Goal: Information Seeking & Learning: Learn about a topic

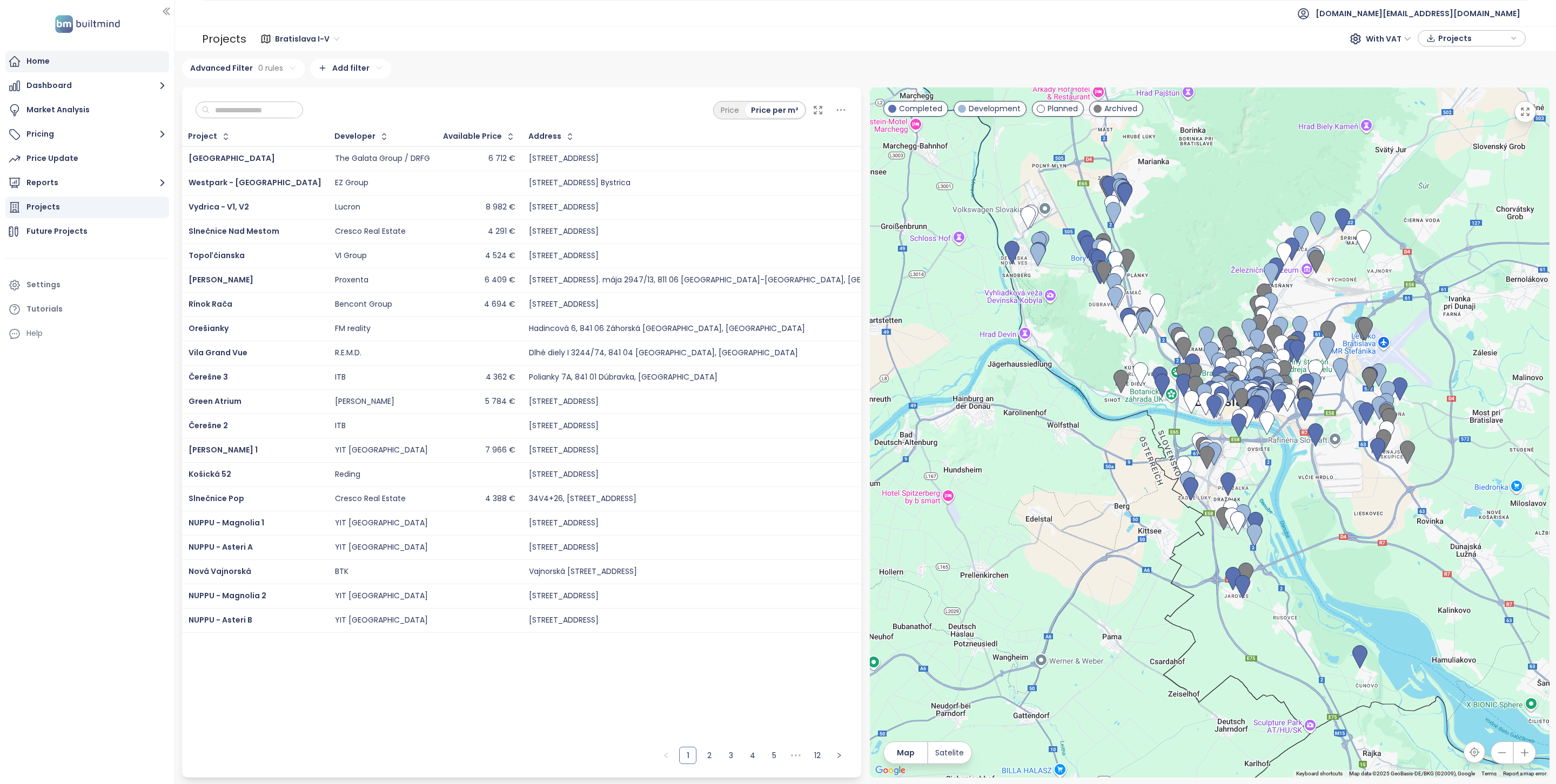
click at [80, 67] on div "Home" at bounding box center [87, 61] width 164 height 22
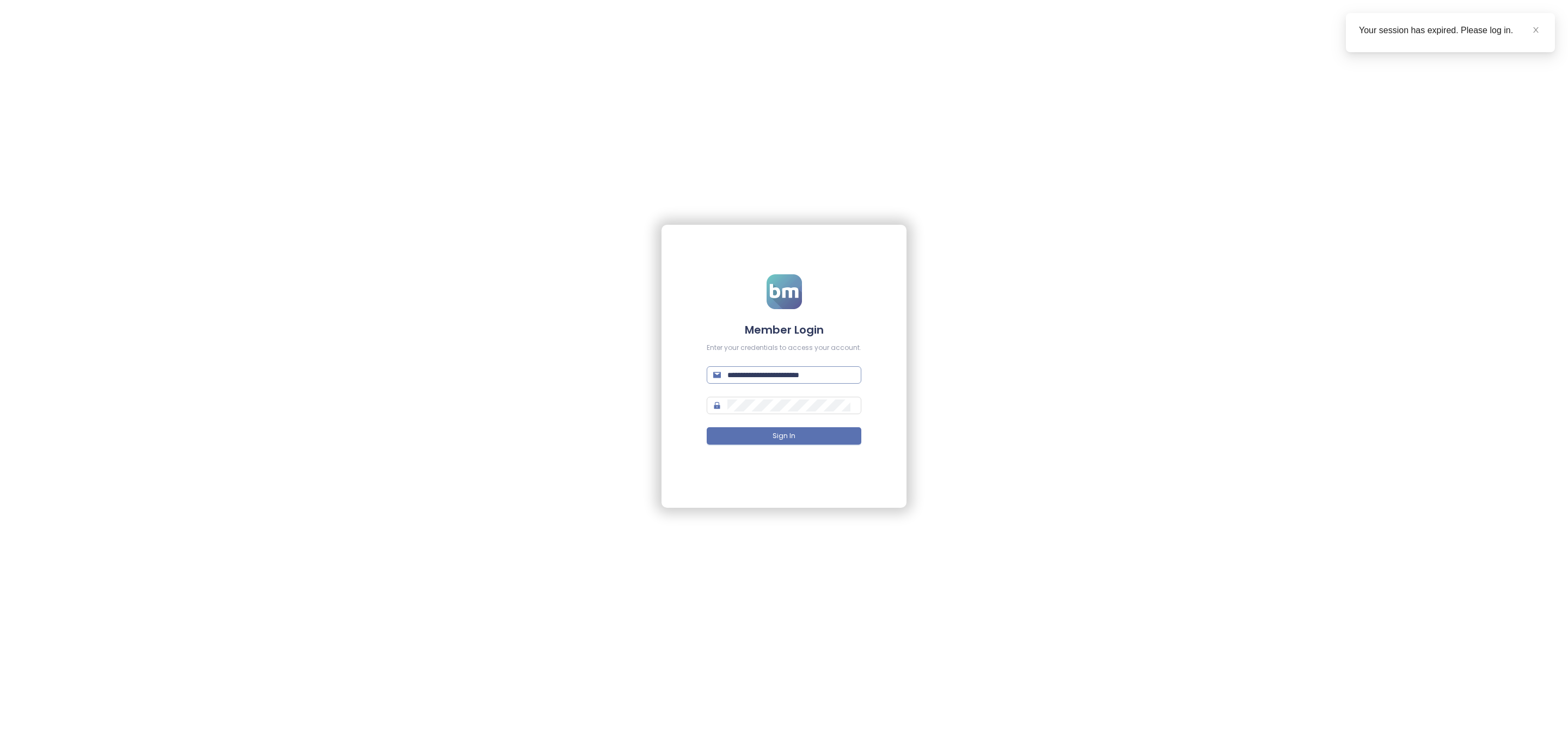
click at [802, 382] on span "**********" at bounding box center [784, 375] width 155 height 17
click at [802, 373] on input "**********" at bounding box center [791, 375] width 127 height 12
type input "**********"
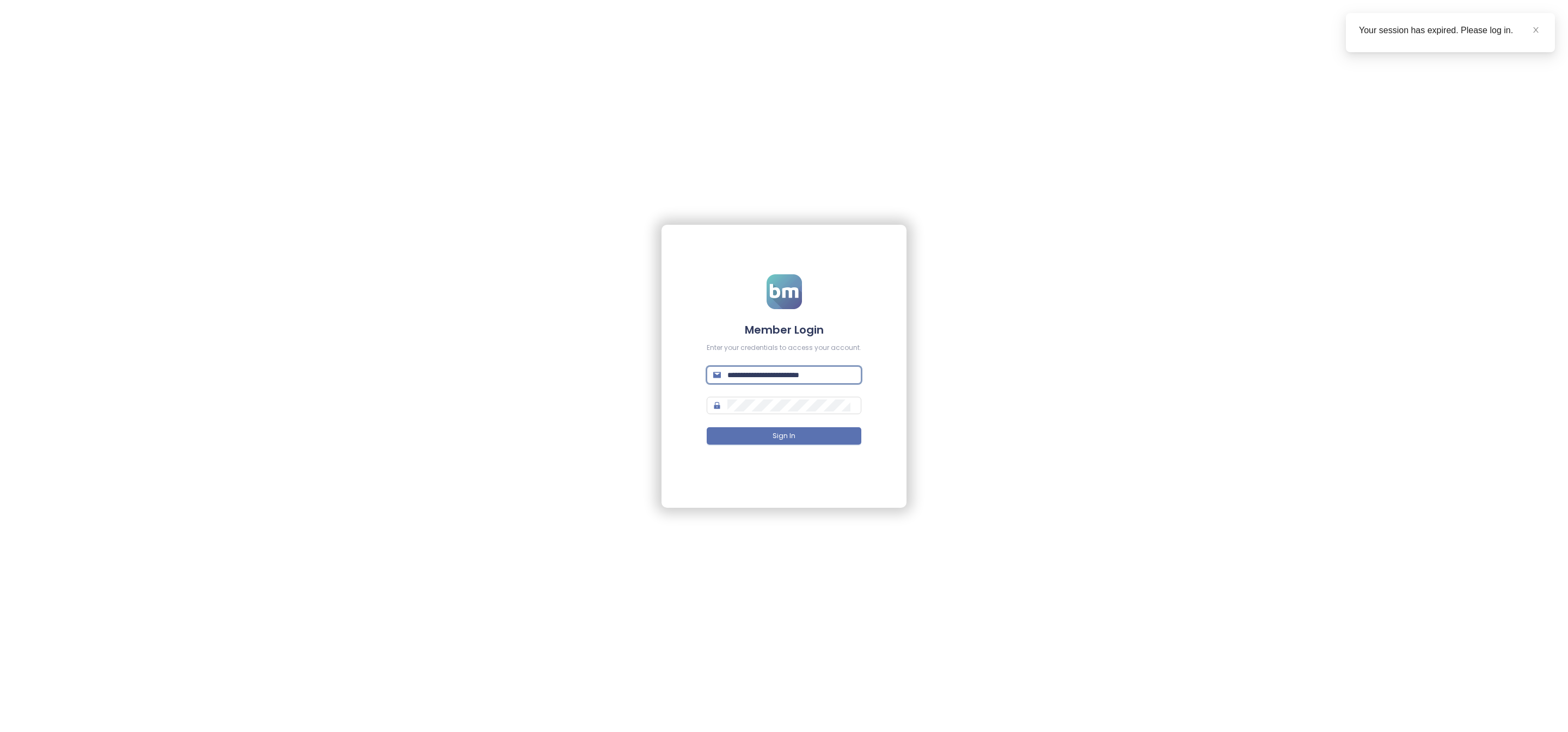
click at [826, 449] on form "**********" at bounding box center [784, 366] width 155 height 184
click at [826, 442] on button "Sign In" at bounding box center [784, 436] width 155 height 17
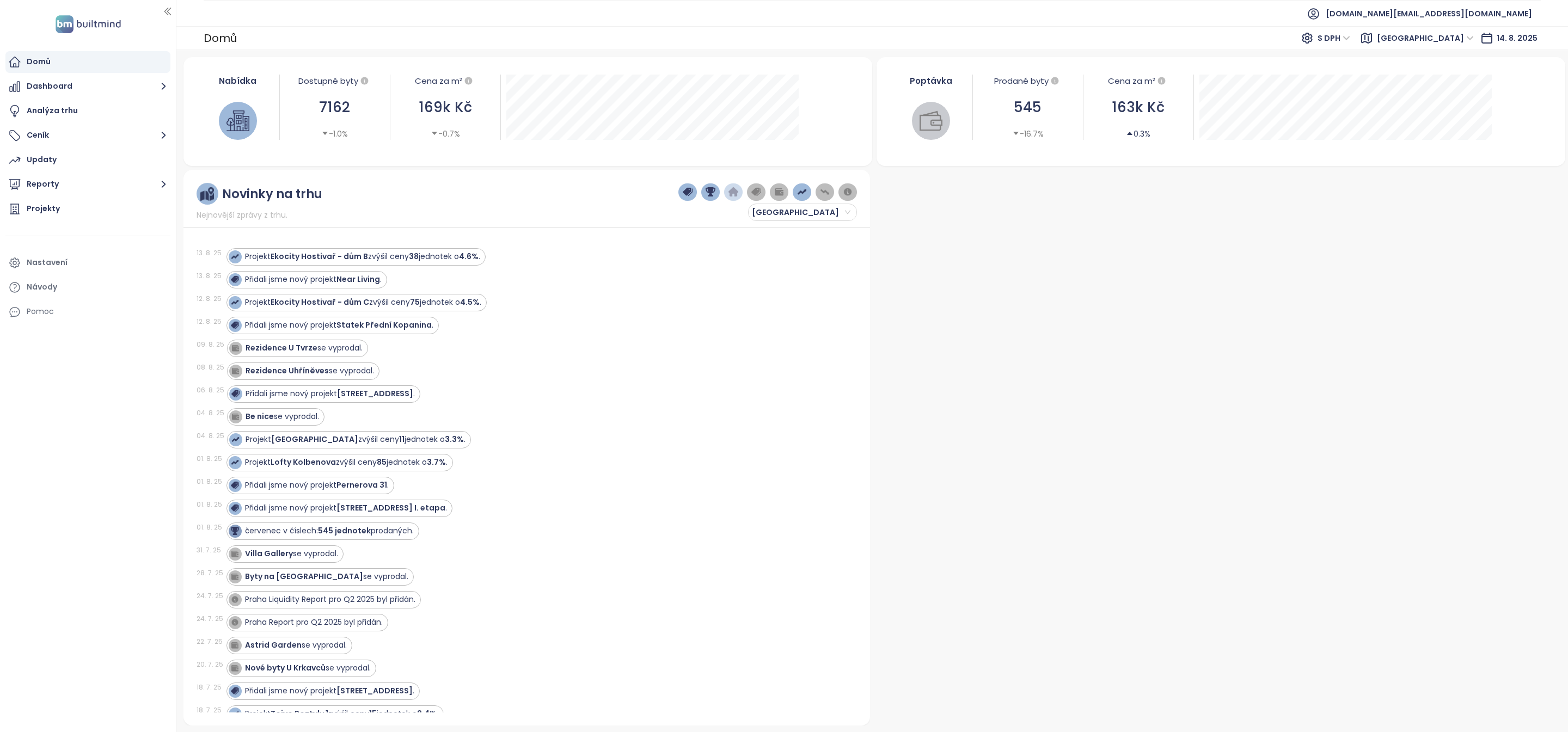
click at [442, 259] on div "Projekt Ekocity Hostivař - dům B zvýšil ceny 38 jednotek o 4.6% ." at bounding box center [363, 256] width 235 height 12
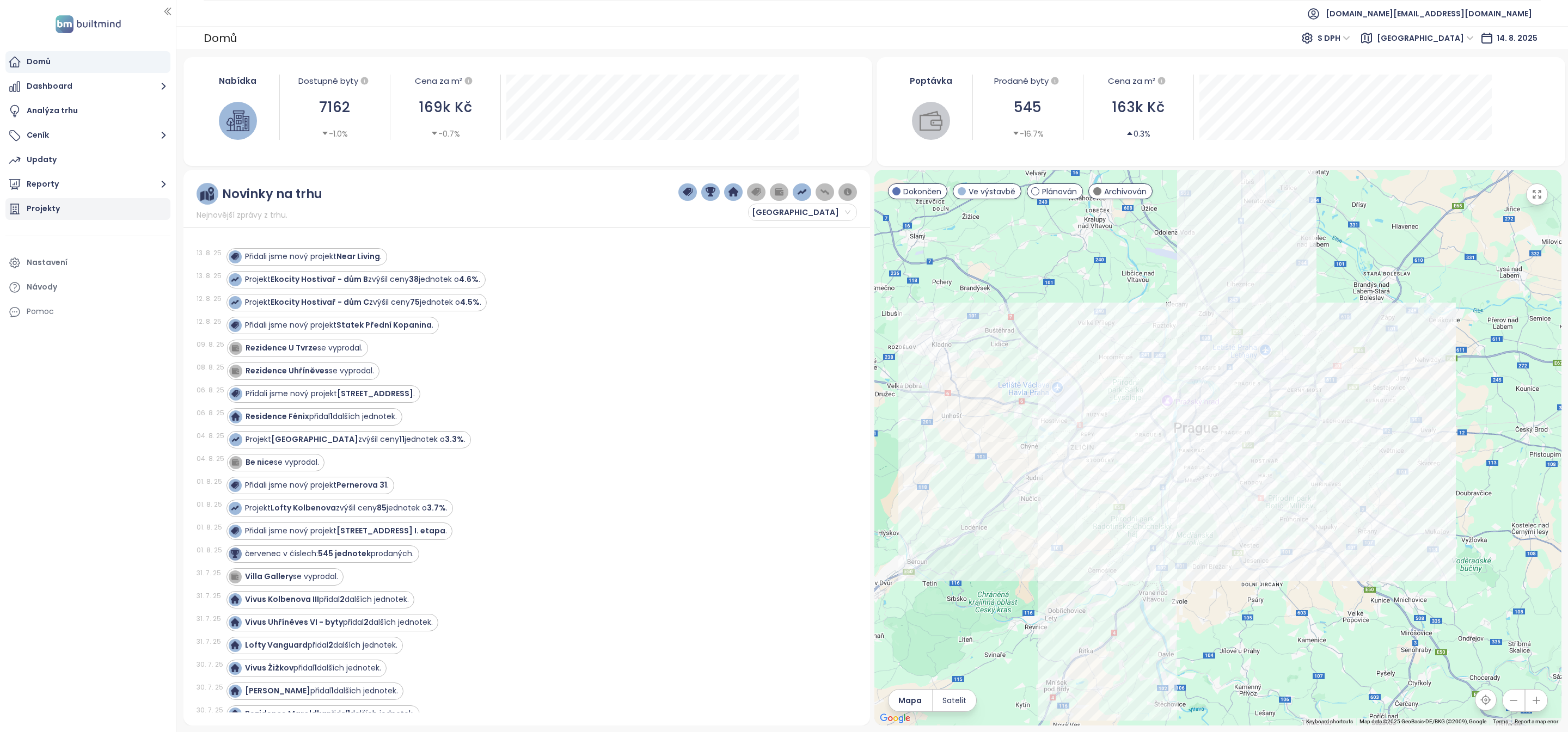
click at [87, 214] on div "Projekty" at bounding box center [87, 209] width 165 height 22
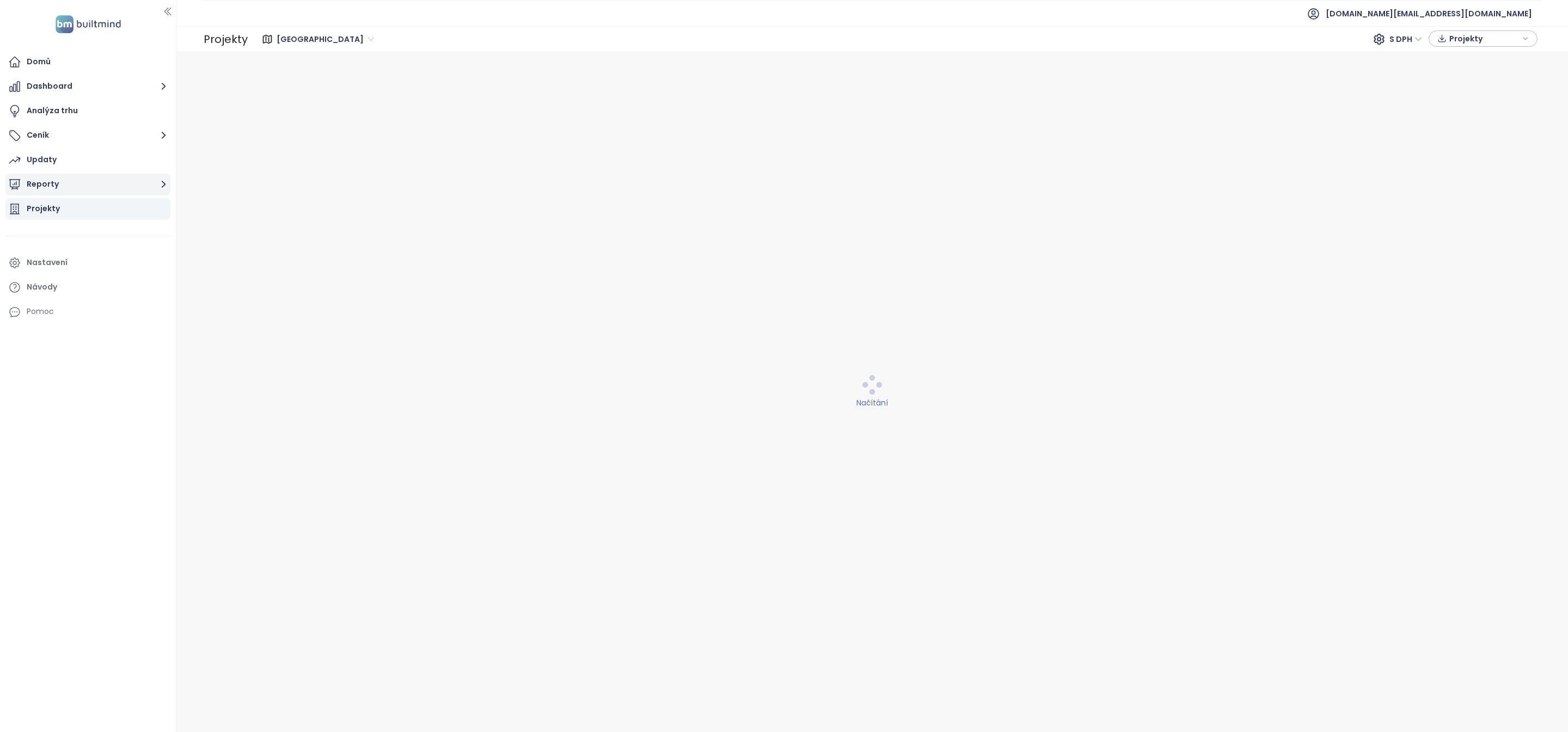
click at [100, 187] on button "Reporty" at bounding box center [87, 184] width 165 height 22
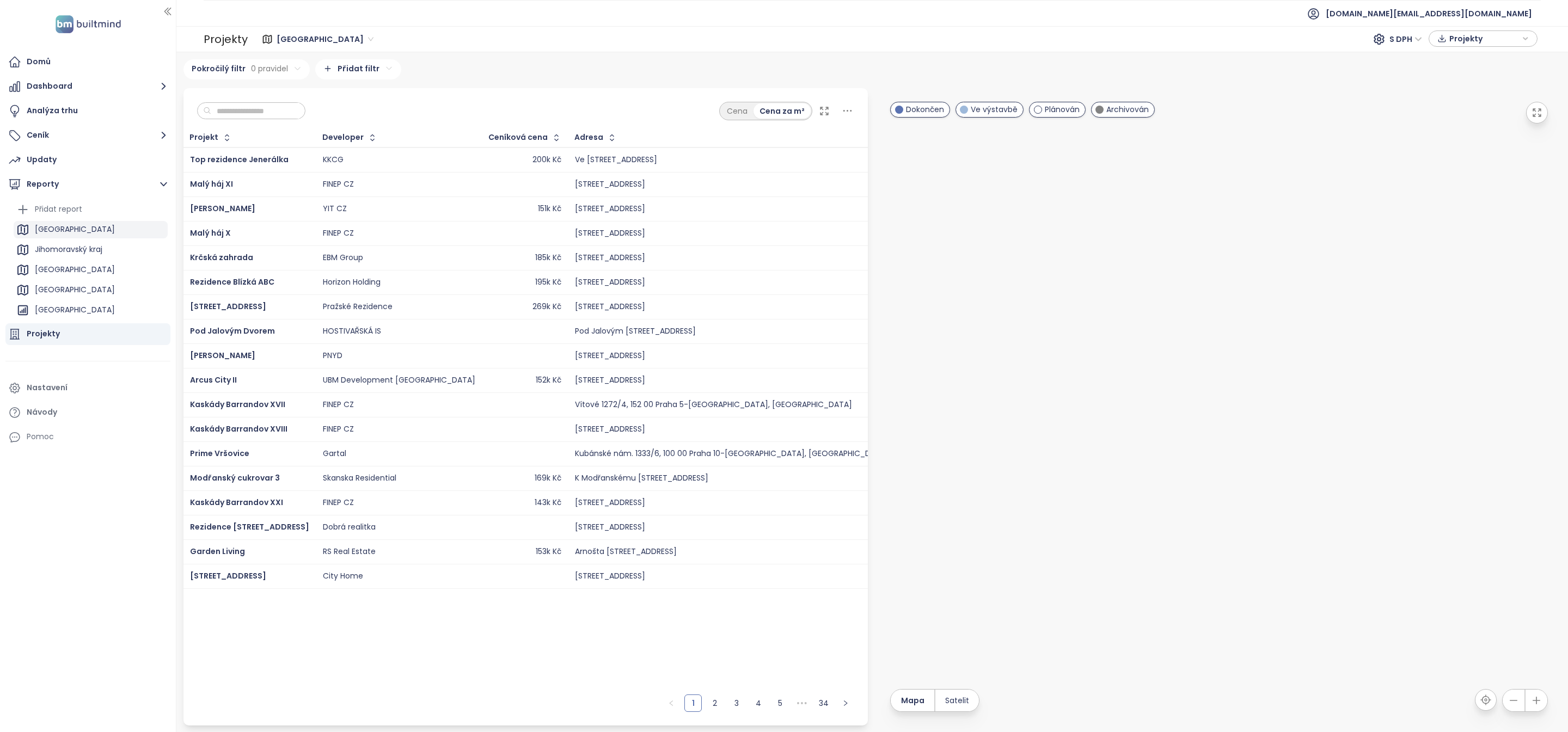
click at [89, 233] on div "[GEOGRAPHIC_DATA]" at bounding box center [91, 229] width 154 height 17
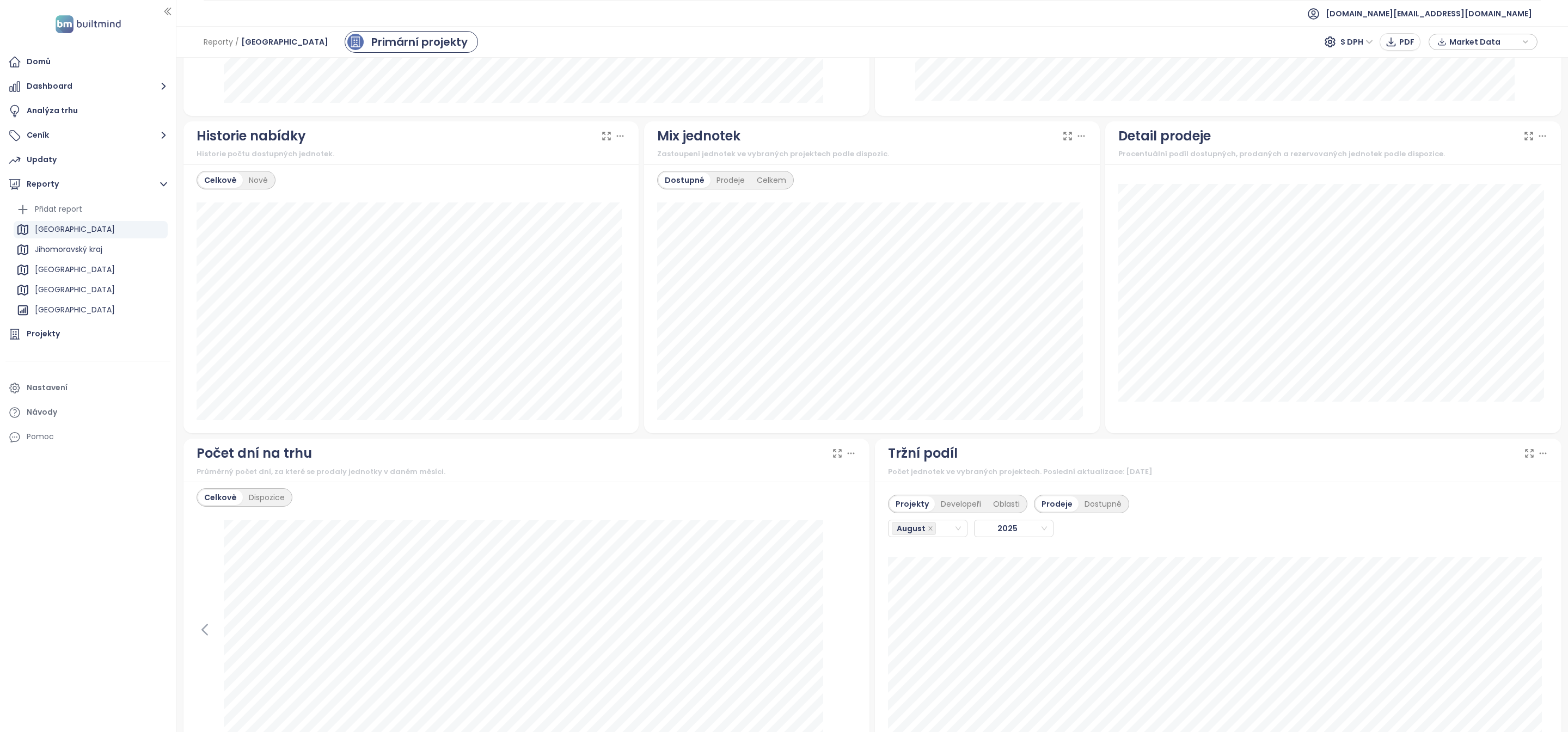
scroll to position [679, 0]
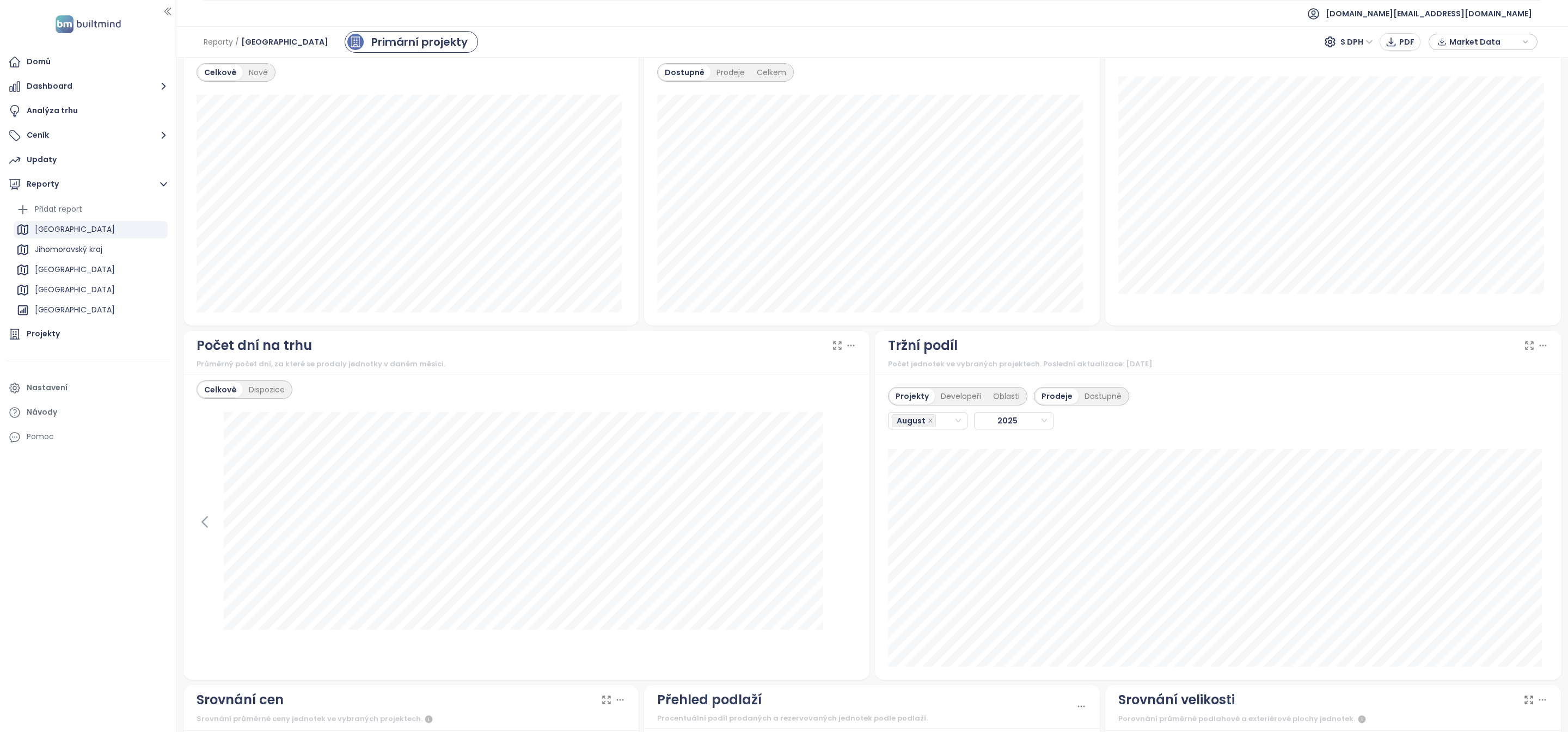
click at [1034, 680] on div "Projekty Developeři Oblasti Prodeje Dostupné [DATE] Rezidence Leopoldova: 27" at bounding box center [1218, 526] width 687 height 306
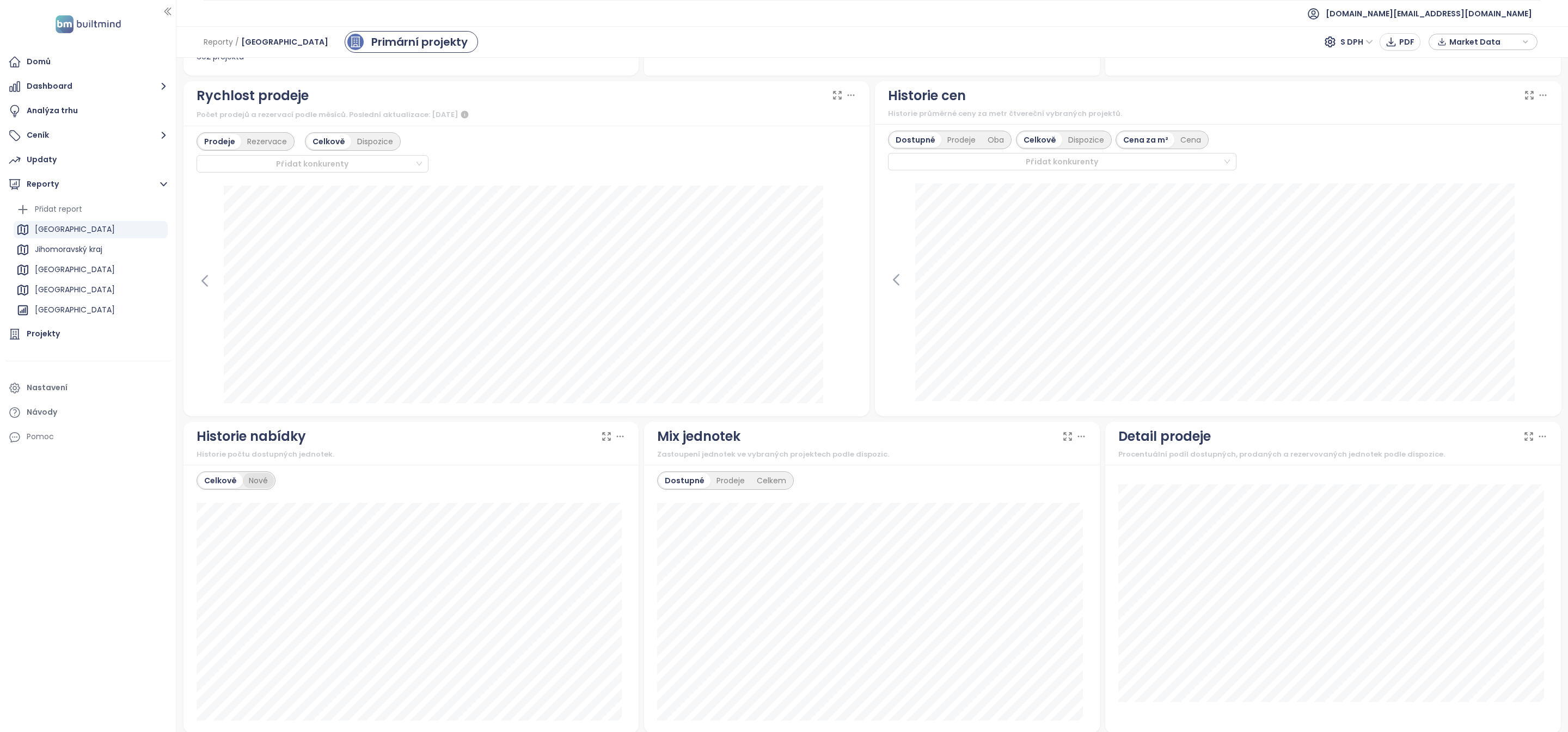
scroll to position [242, 0]
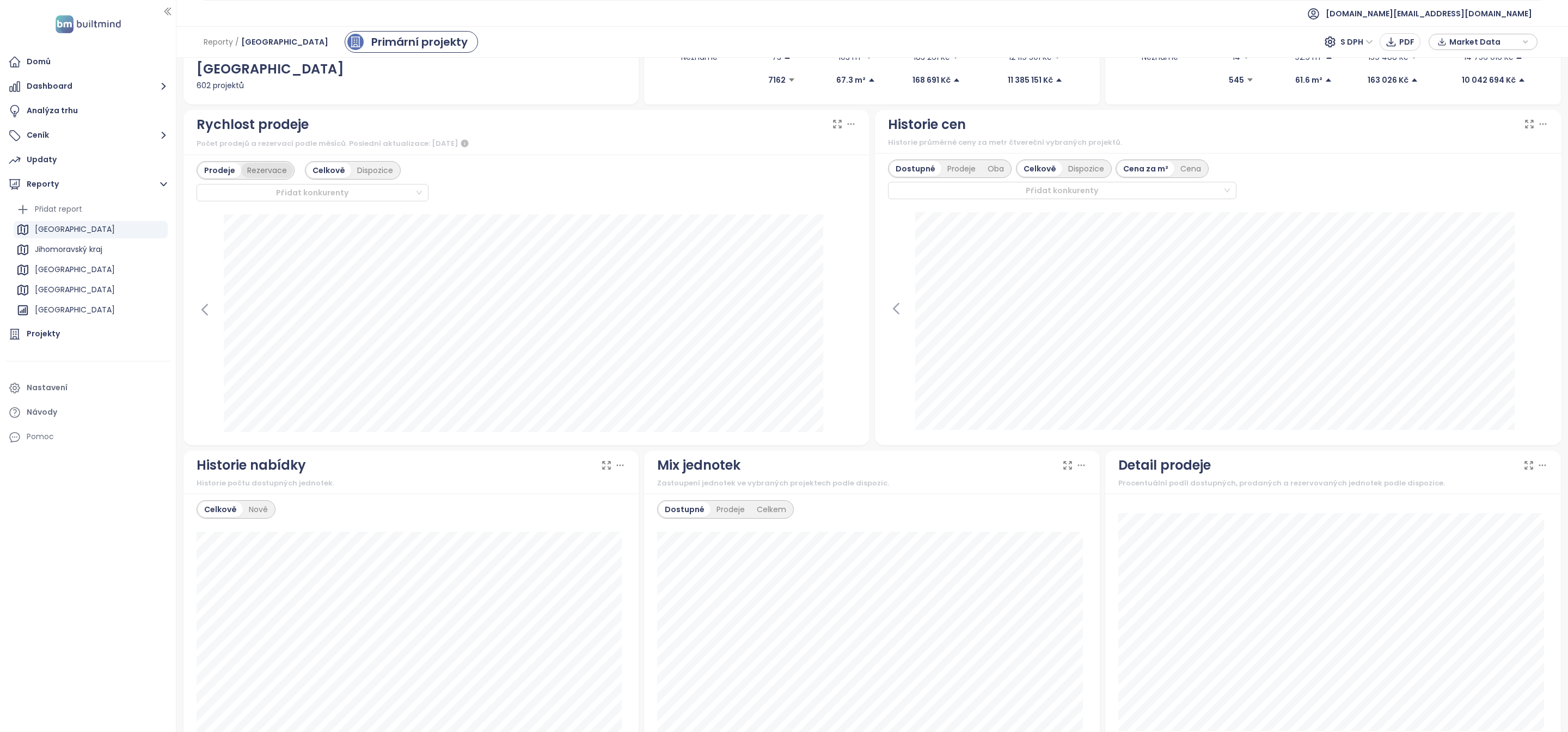
click at [265, 171] on div "Rezervace" at bounding box center [267, 170] width 52 height 15
click at [220, 171] on div "Prodeje" at bounding box center [218, 170] width 40 height 15
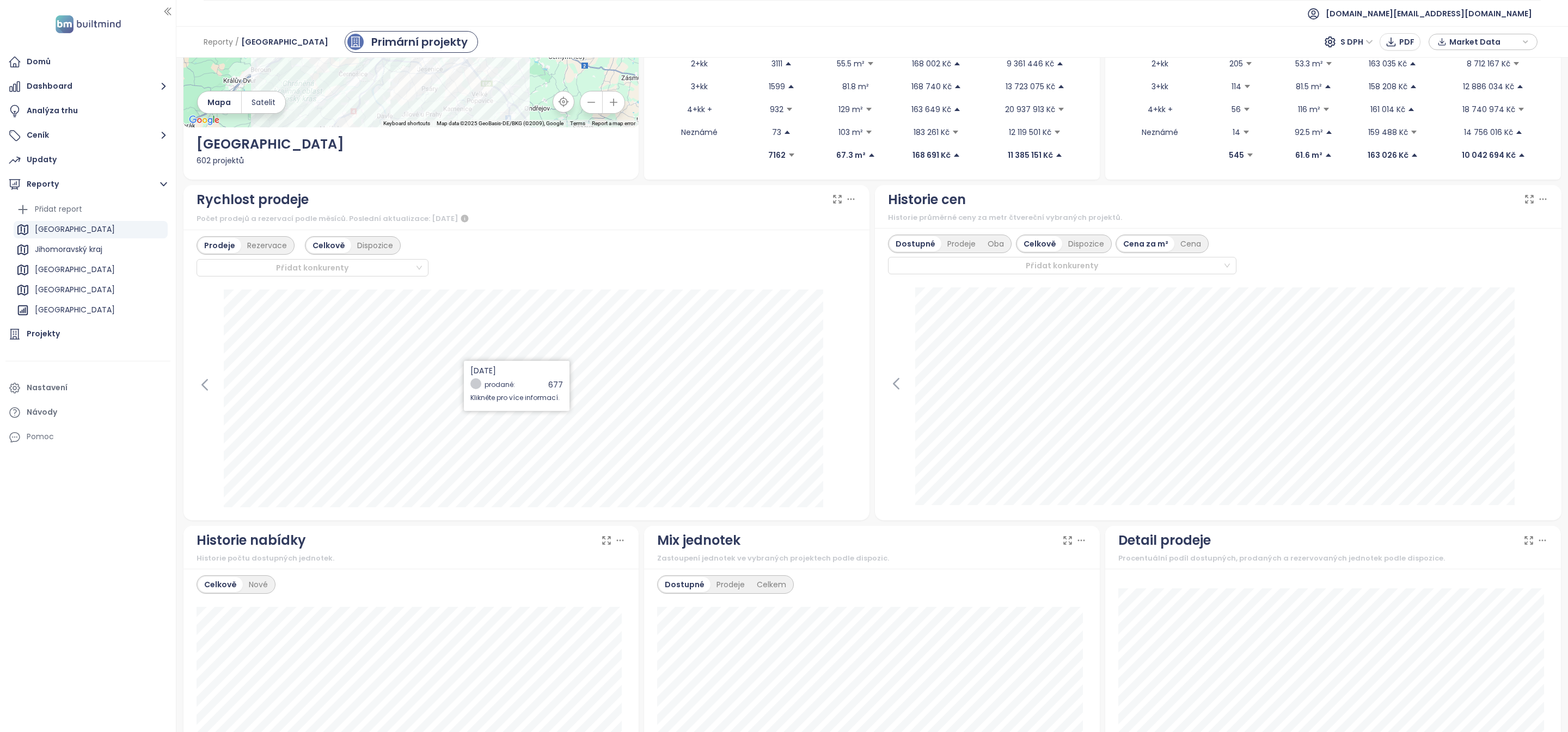
scroll to position [0, 0]
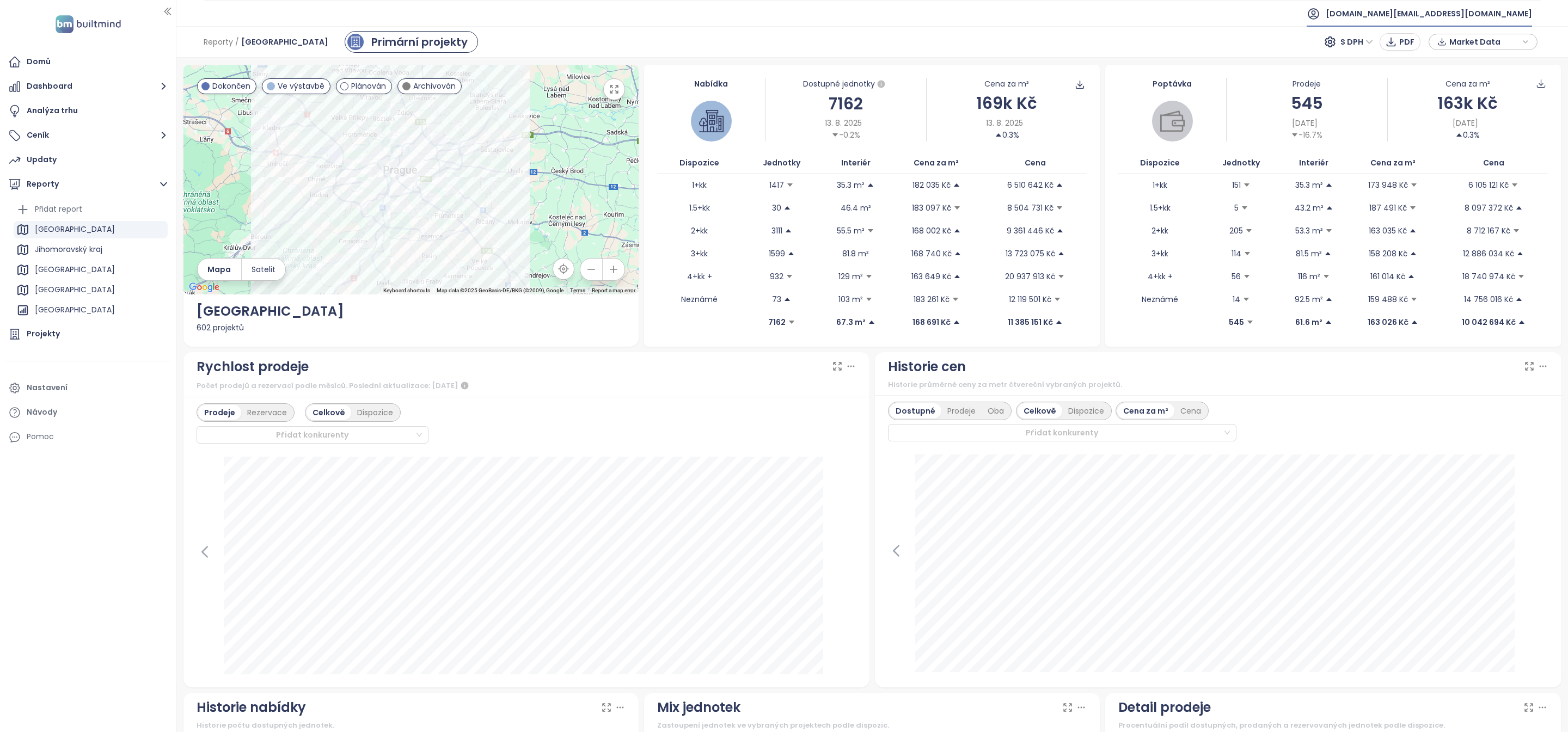
click at [1437, 7] on span "[DOMAIN_NAME][EMAIL_ADDRESS][DOMAIN_NAME]" at bounding box center [1429, 14] width 206 height 26
click at [1431, 45] on span "Odhlásit se" at bounding box center [1431, 44] width 42 height 11
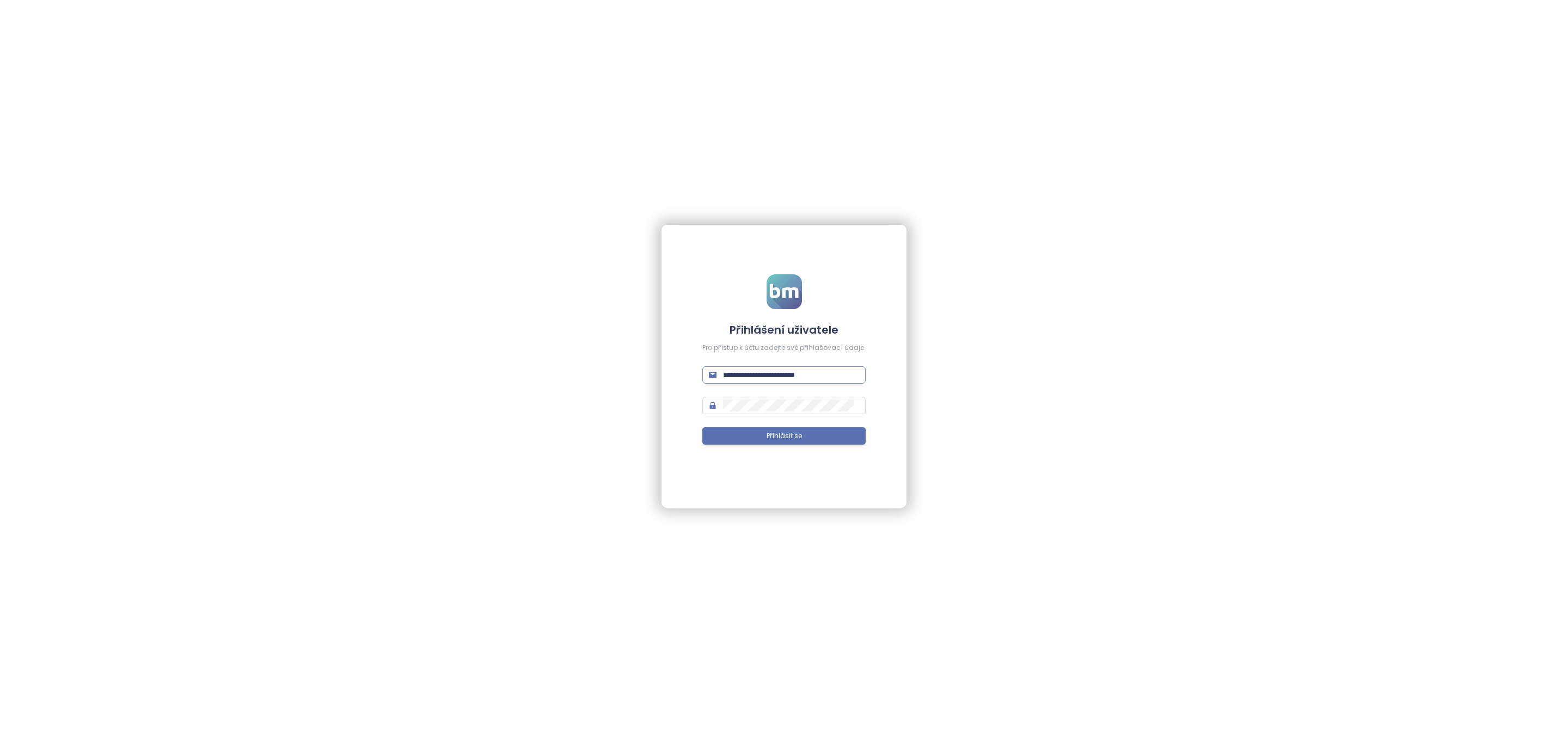
click at [788, 375] on input "**********" at bounding box center [791, 375] width 136 height 12
type input "**********"
click at [819, 434] on button "Přihlásit se" at bounding box center [784, 436] width 163 height 17
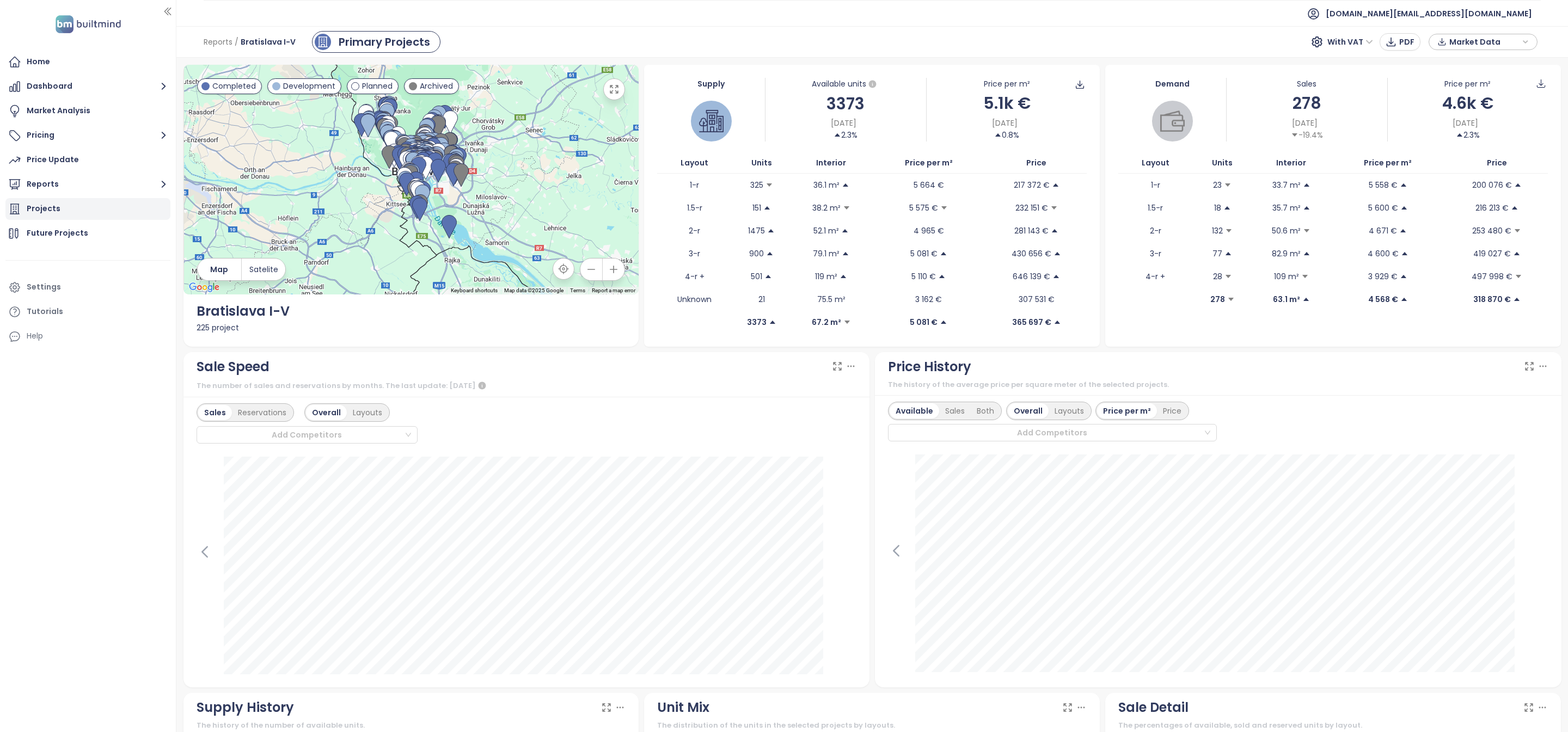
click at [101, 216] on div "Projects" at bounding box center [87, 209] width 165 height 22
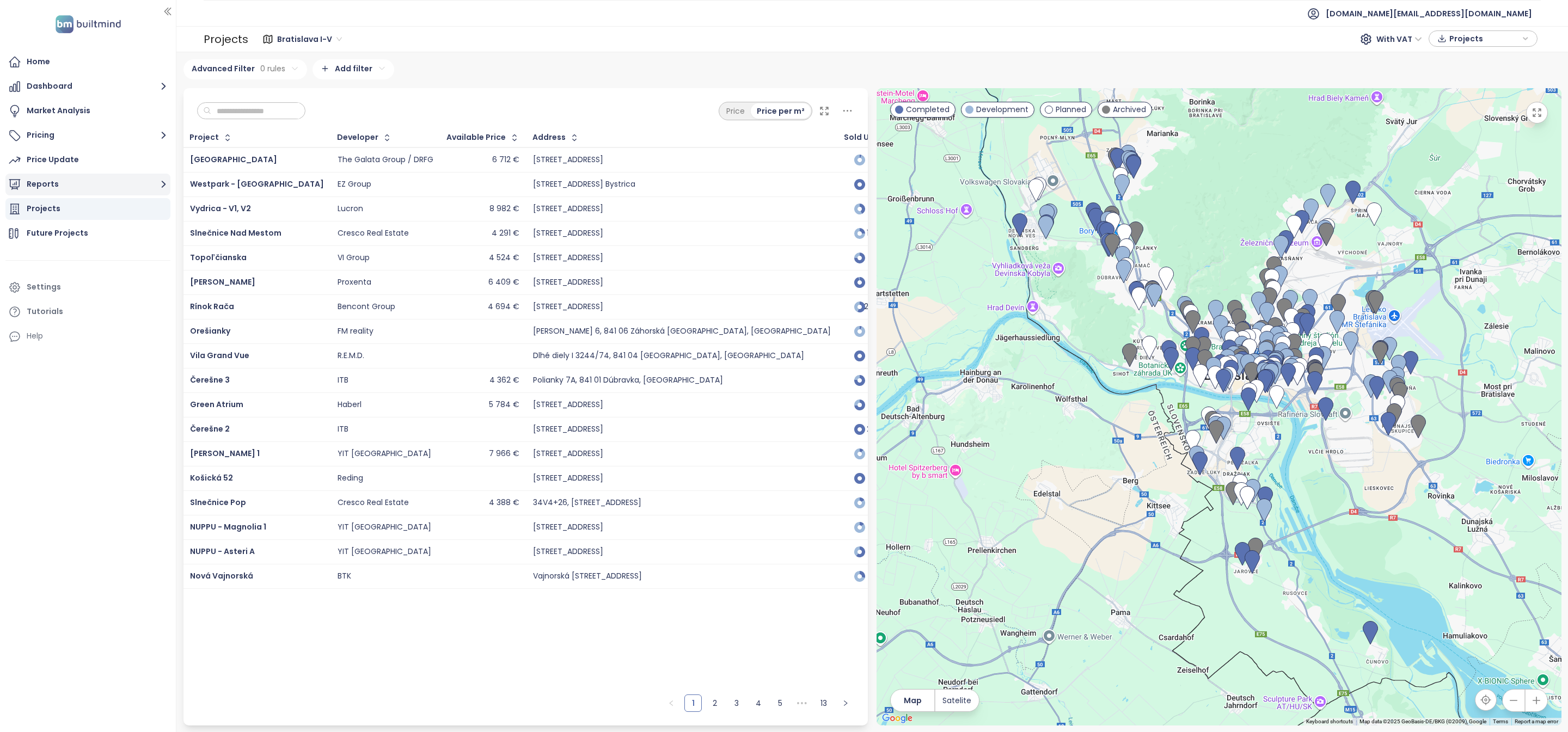
click at [68, 178] on button "Reports" at bounding box center [87, 184] width 165 height 22
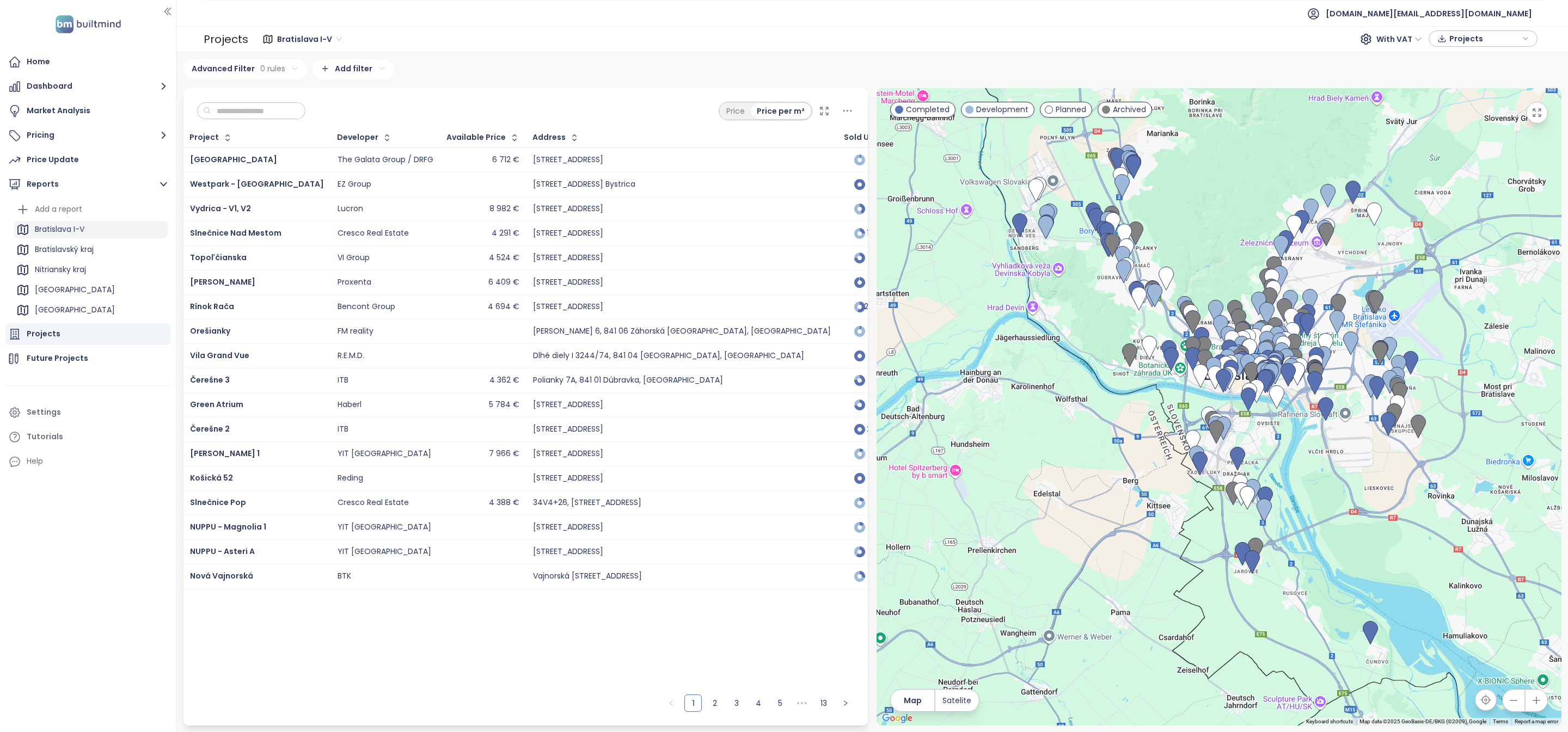
click at [72, 224] on div "Bratislava I-V" at bounding box center [60, 229] width 49 height 14
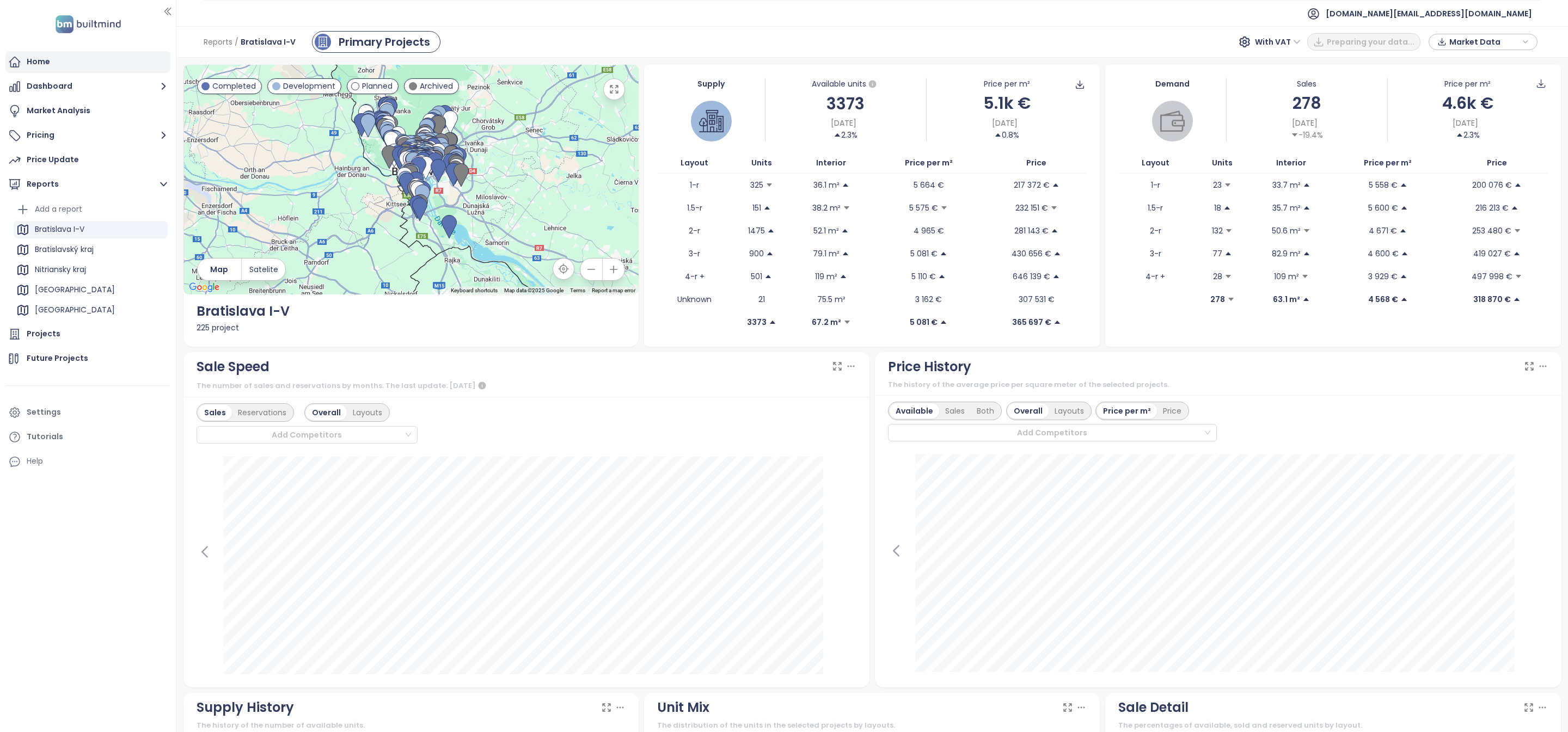
click at [53, 61] on div "Home" at bounding box center [87, 62] width 165 height 22
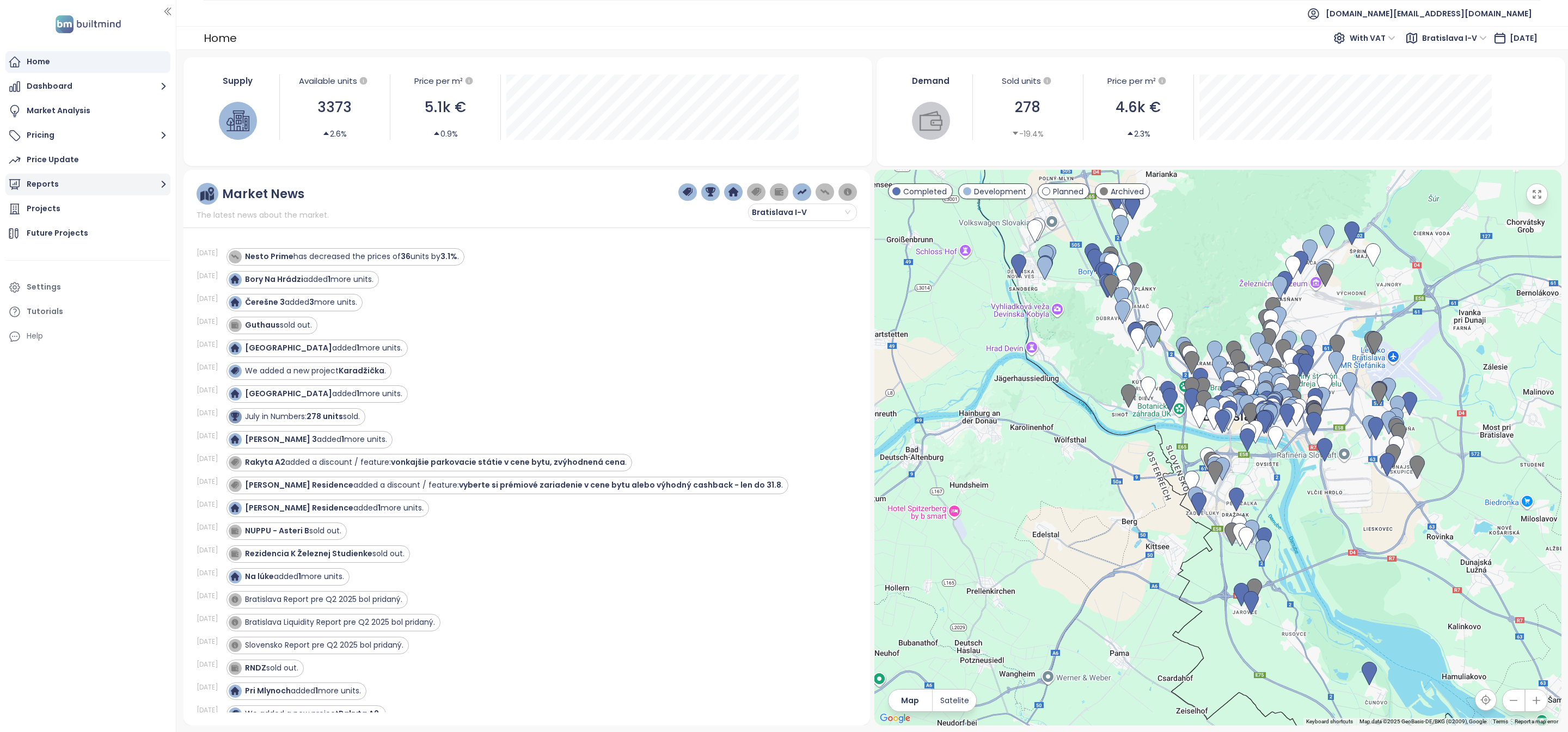
click at [97, 182] on button "Reports" at bounding box center [87, 184] width 165 height 22
click at [90, 229] on div "Bratislava I-V" at bounding box center [91, 229] width 154 height 17
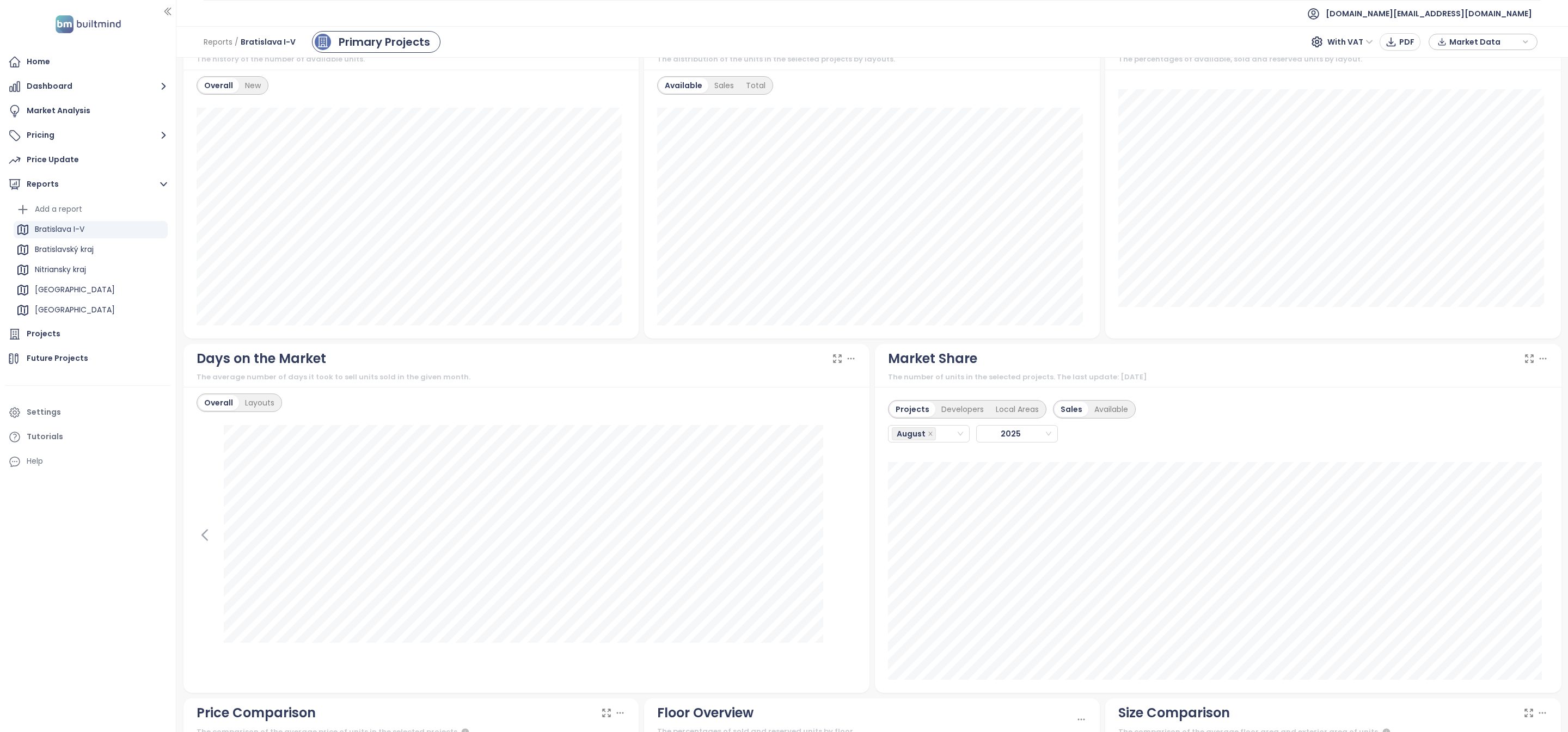
scroll to position [526, 0]
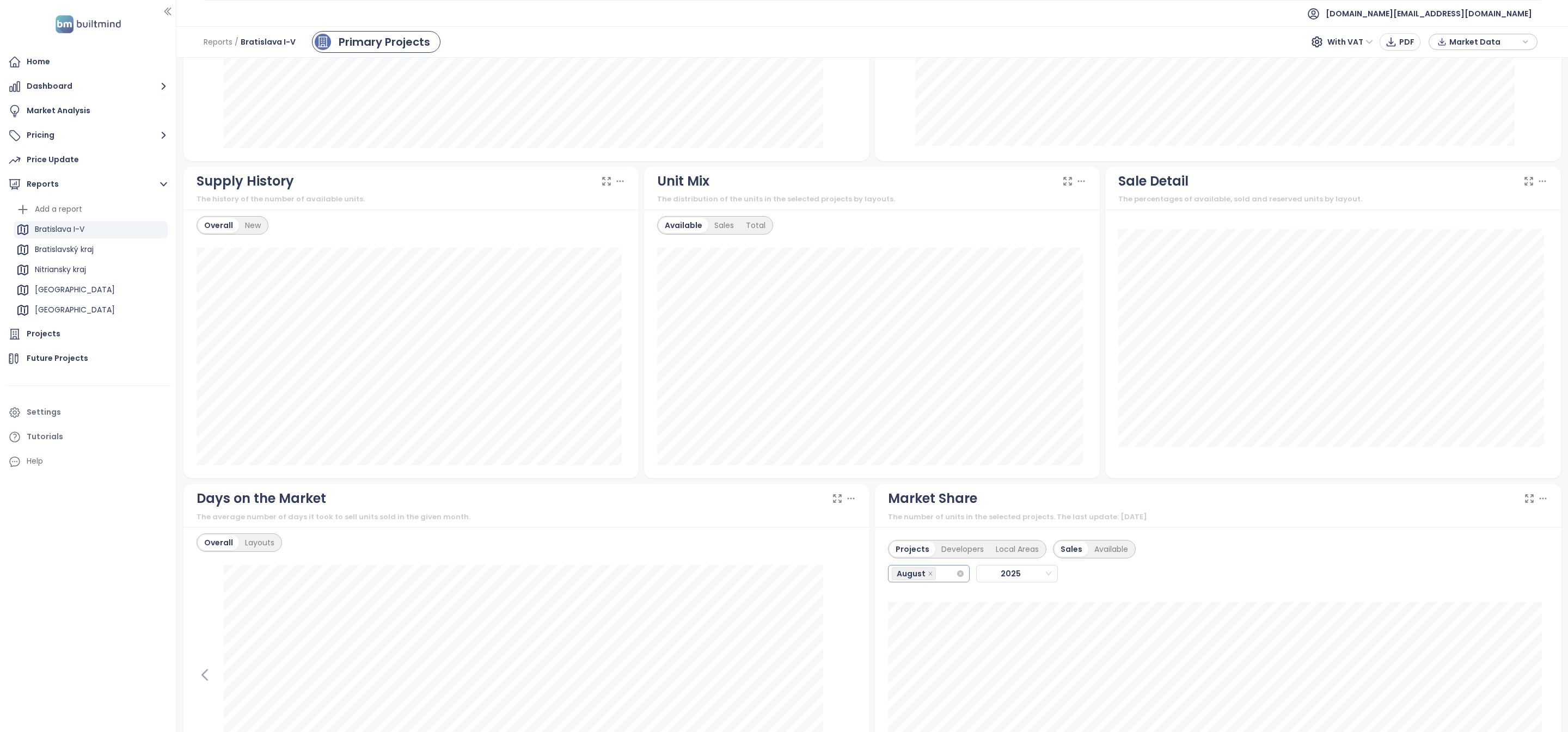
click at [942, 575] on div "August" at bounding box center [924, 573] width 64 height 15
click at [934, 541] on div "July" at bounding box center [923, 538] width 64 height 12
click at [923, 523] on div "June" at bounding box center [923, 521] width 64 height 12
click at [1267, 555] on div "Projects Developers Local Areas Sales Available August, July, June August July …" at bounding box center [1218, 572] width 660 height 79
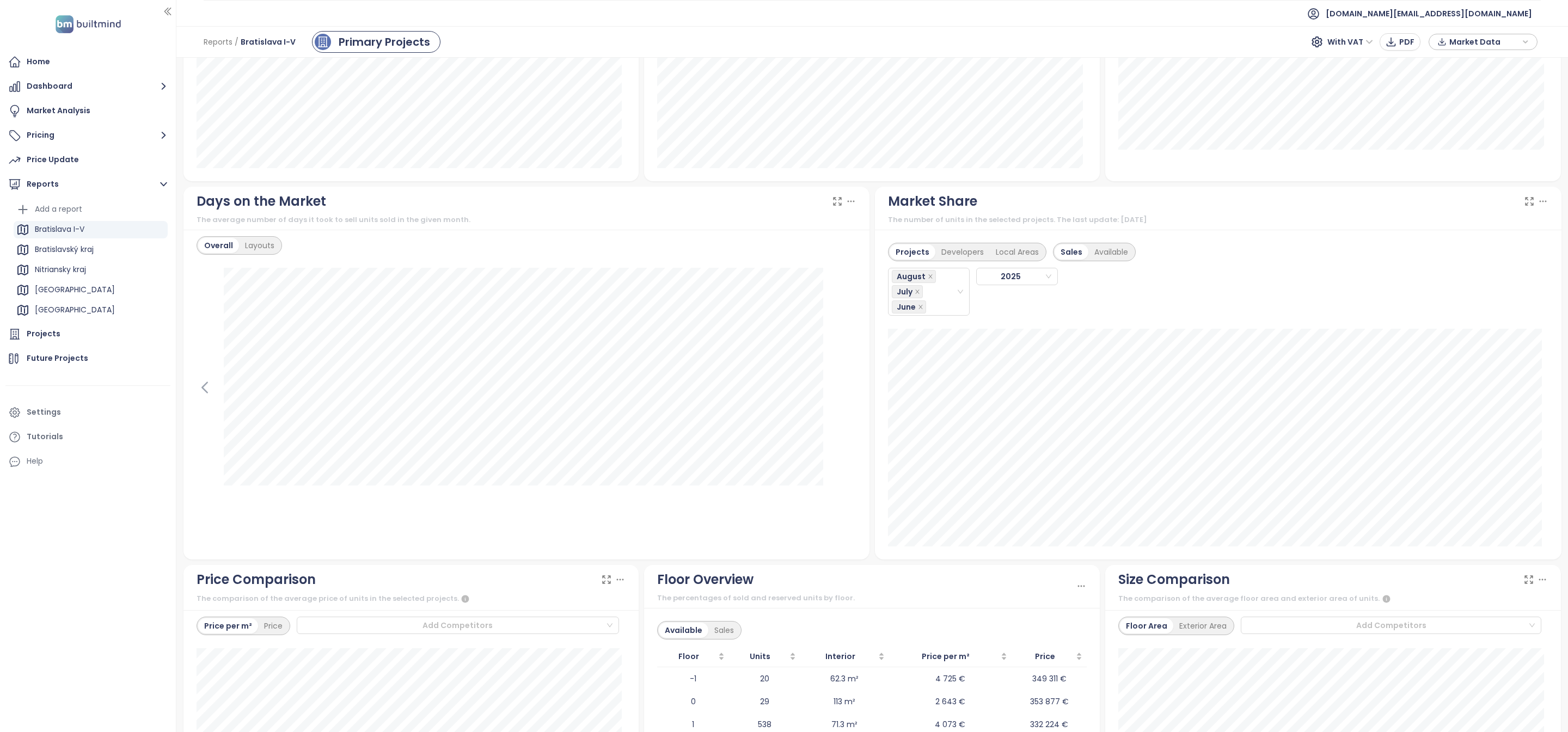
scroll to position [895, 0]
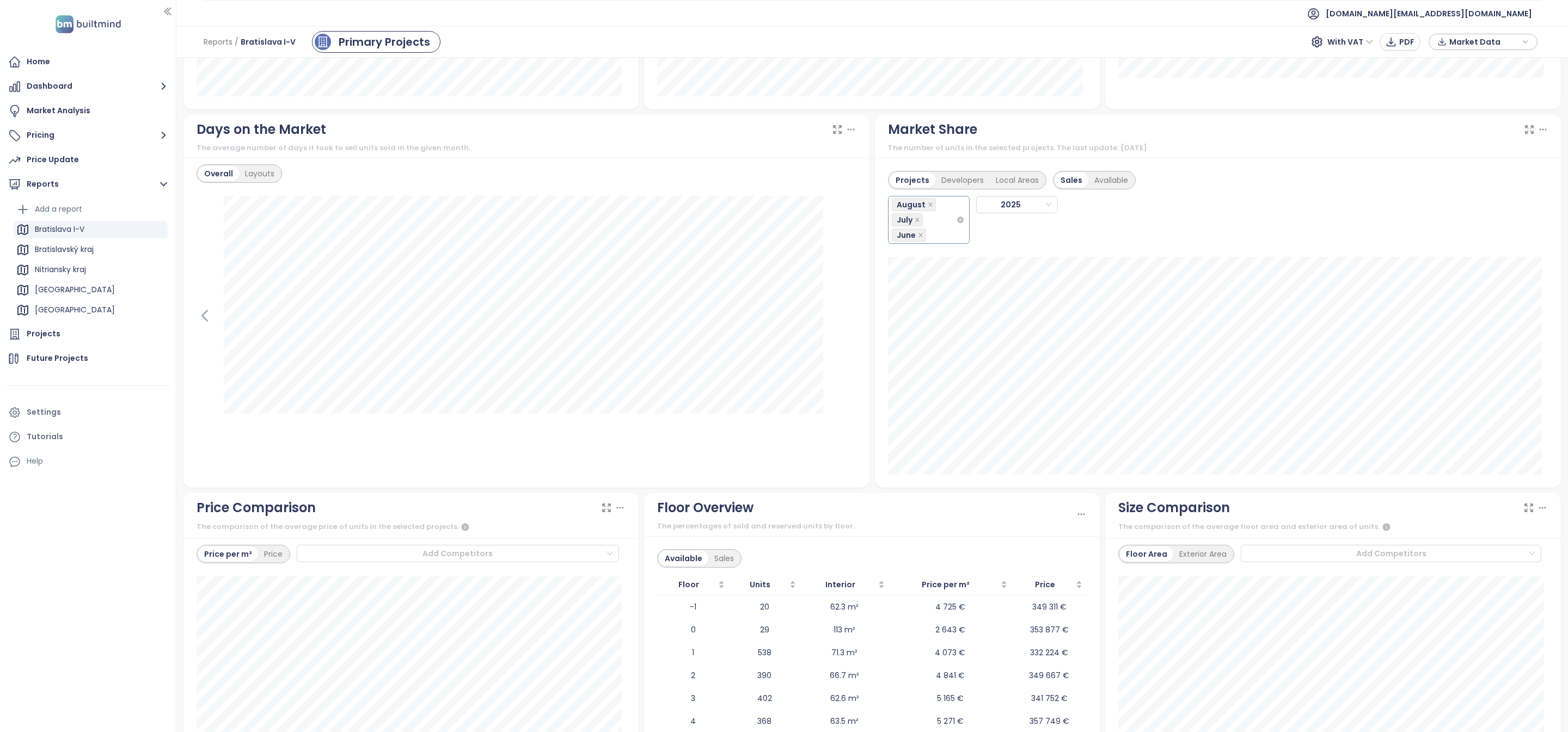
click at [930, 240] on div "August July June" at bounding box center [924, 219] width 64 height 46
click at [921, 331] on div "May" at bounding box center [923, 330] width 64 height 12
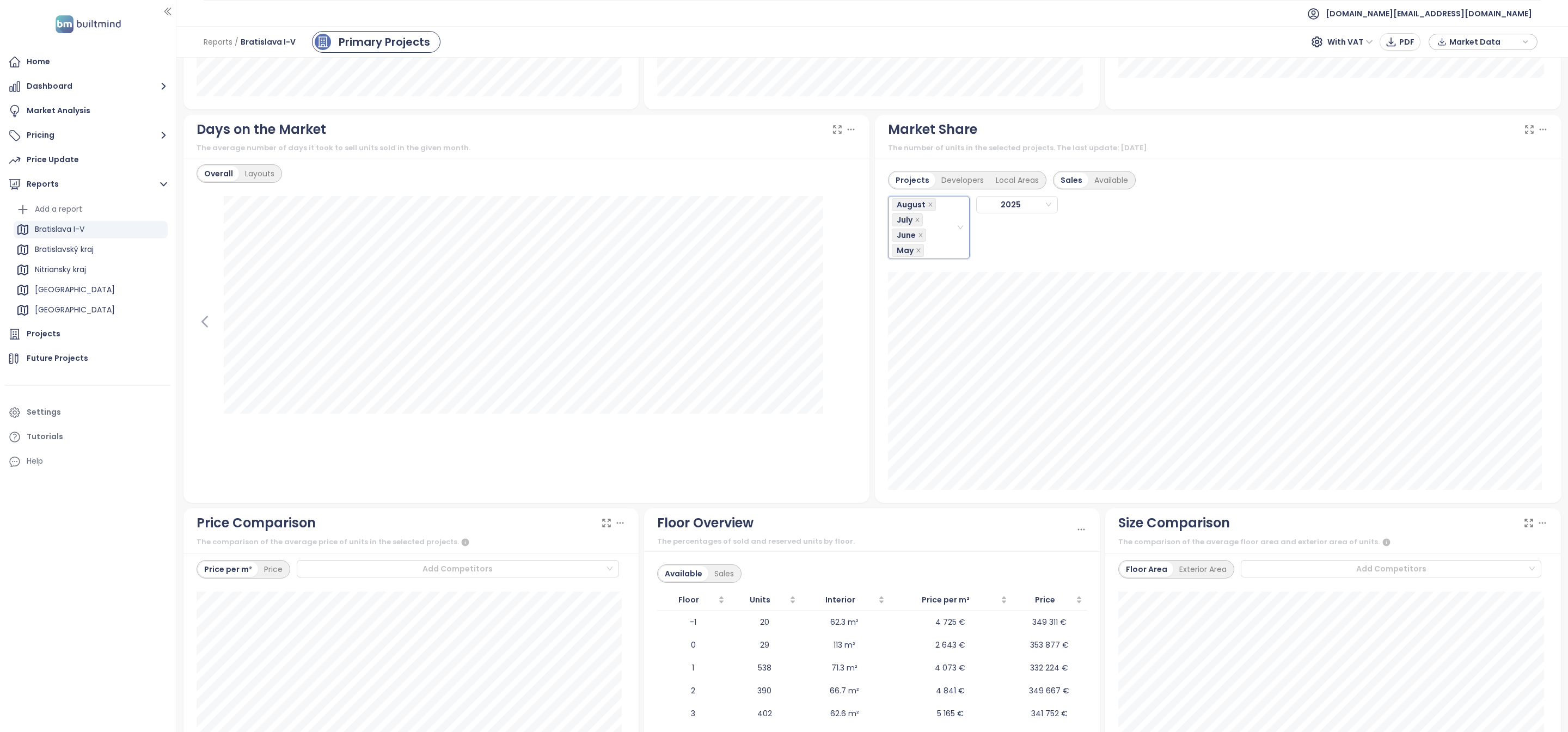
click at [1040, 248] on div "August, July, June, May August July June [DATE]" at bounding box center [1011, 224] width 248 height 70
click at [1089, 495] on div "Projects Developers Local Areas Sales Available August July June [DATE]" at bounding box center [1218, 330] width 687 height 345
drag, startPoint x: 1089, startPoint y: 495, endPoint x: 1059, endPoint y: 495, distance: 30.0
click at [1059, 495] on div "Projects Developers Local Areas Sales Available August July June [DATE]" at bounding box center [1218, 330] width 687 height 345
